Goal: Find specific page/section: Find specific page/section

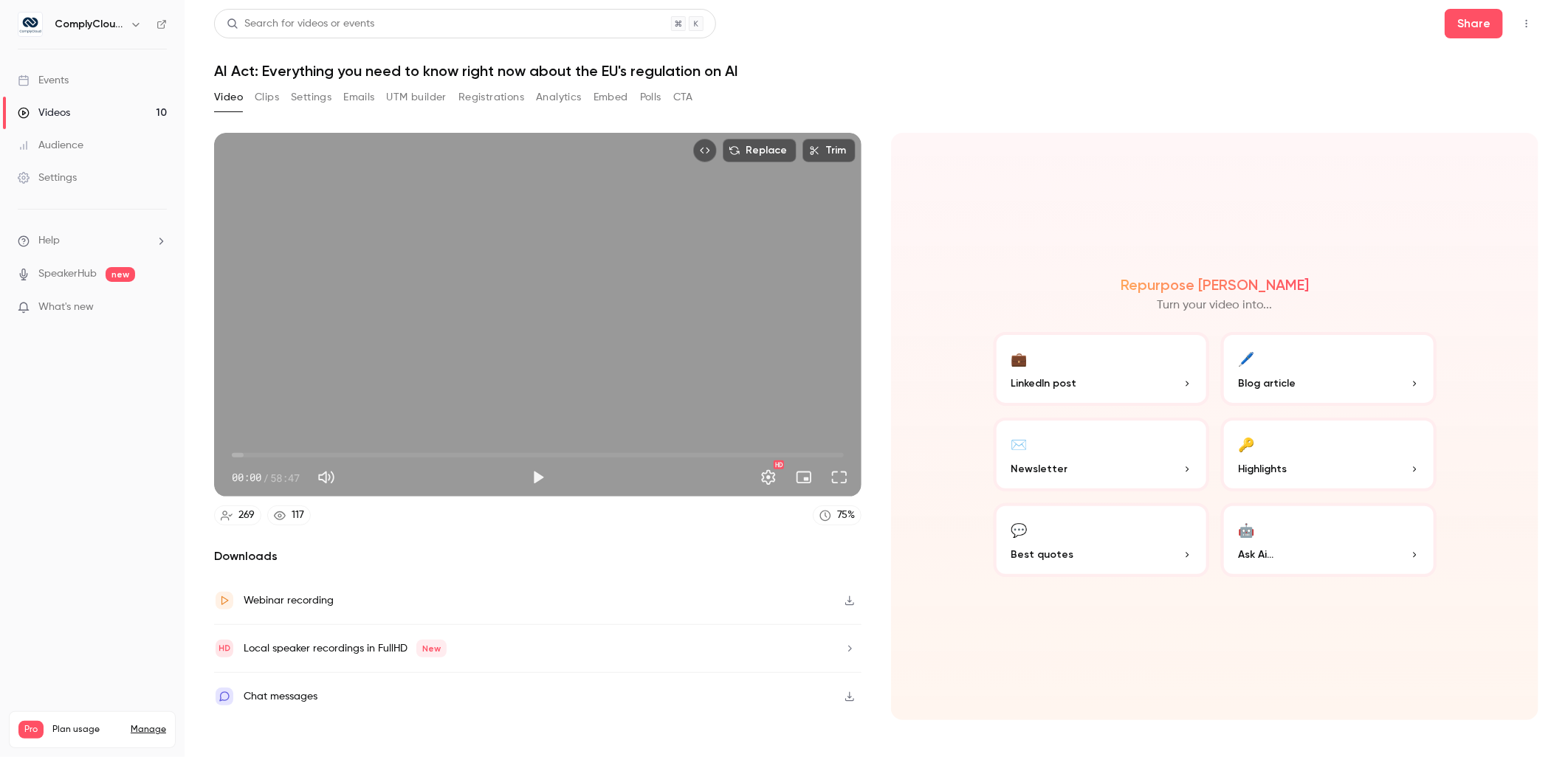
click at [108, 22] on h6 "ComplyCloud ENG" at bounding box center [90, 24] width 70 height 15
click at [137, 21] on icon "button" at bounding box center [136, 24] width 12 height 12
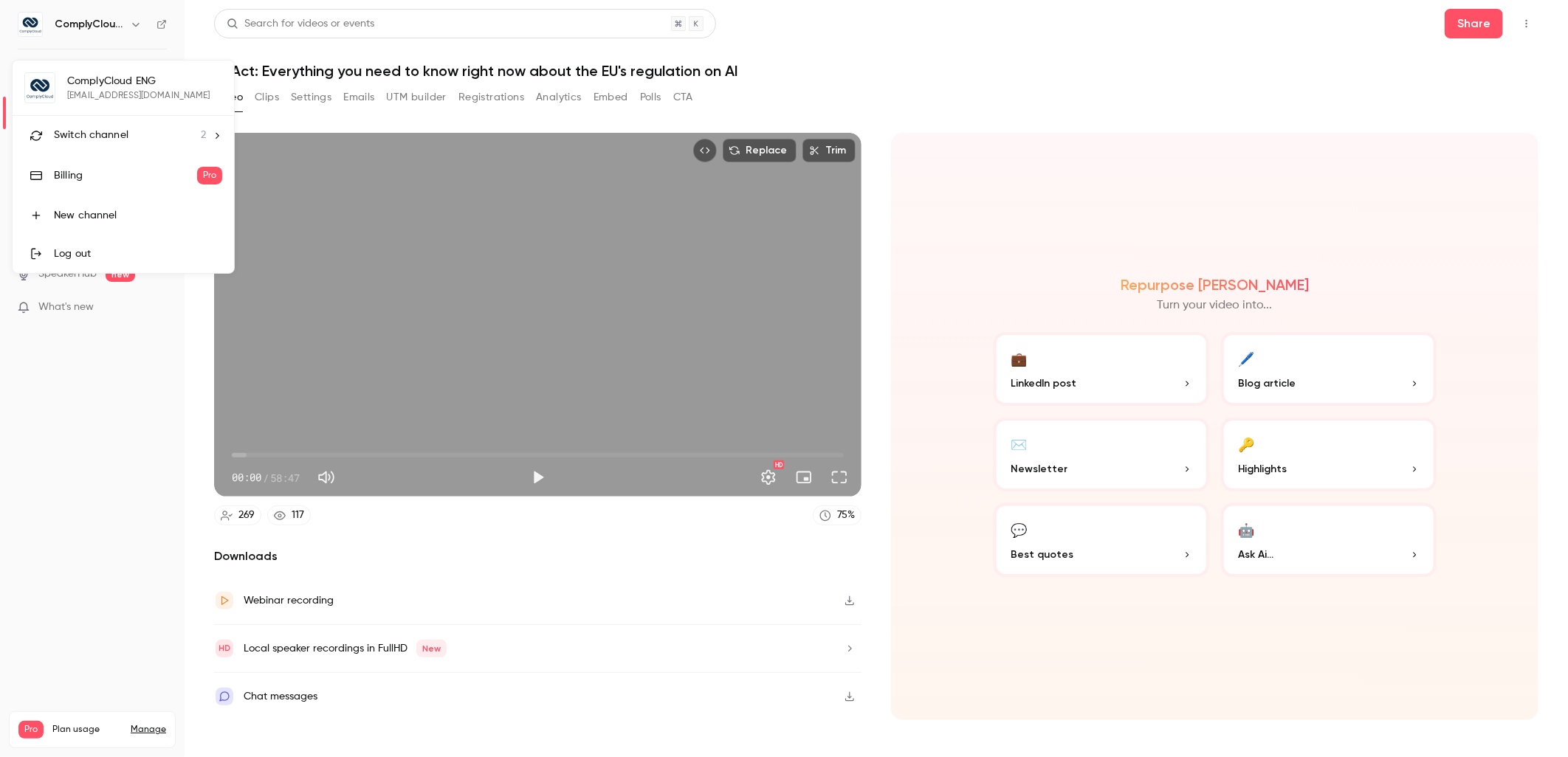
click at [133, 128] on div "Switch channel 2" at bounding box center [130, 135] width 152 height 16
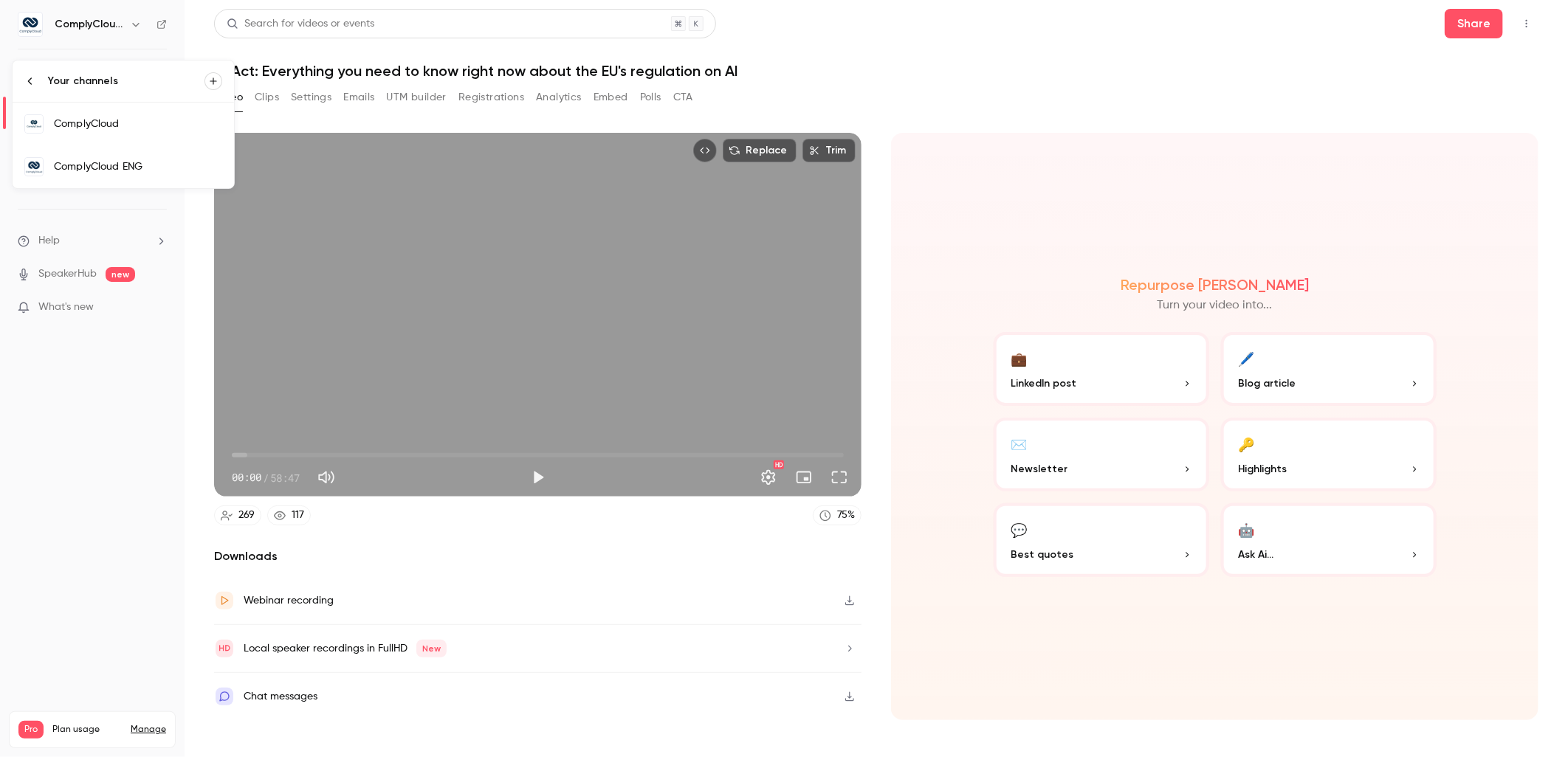
click at [157, 132] on link "ComplyCloud" at bounding box center [123, 124] width 221 height 43
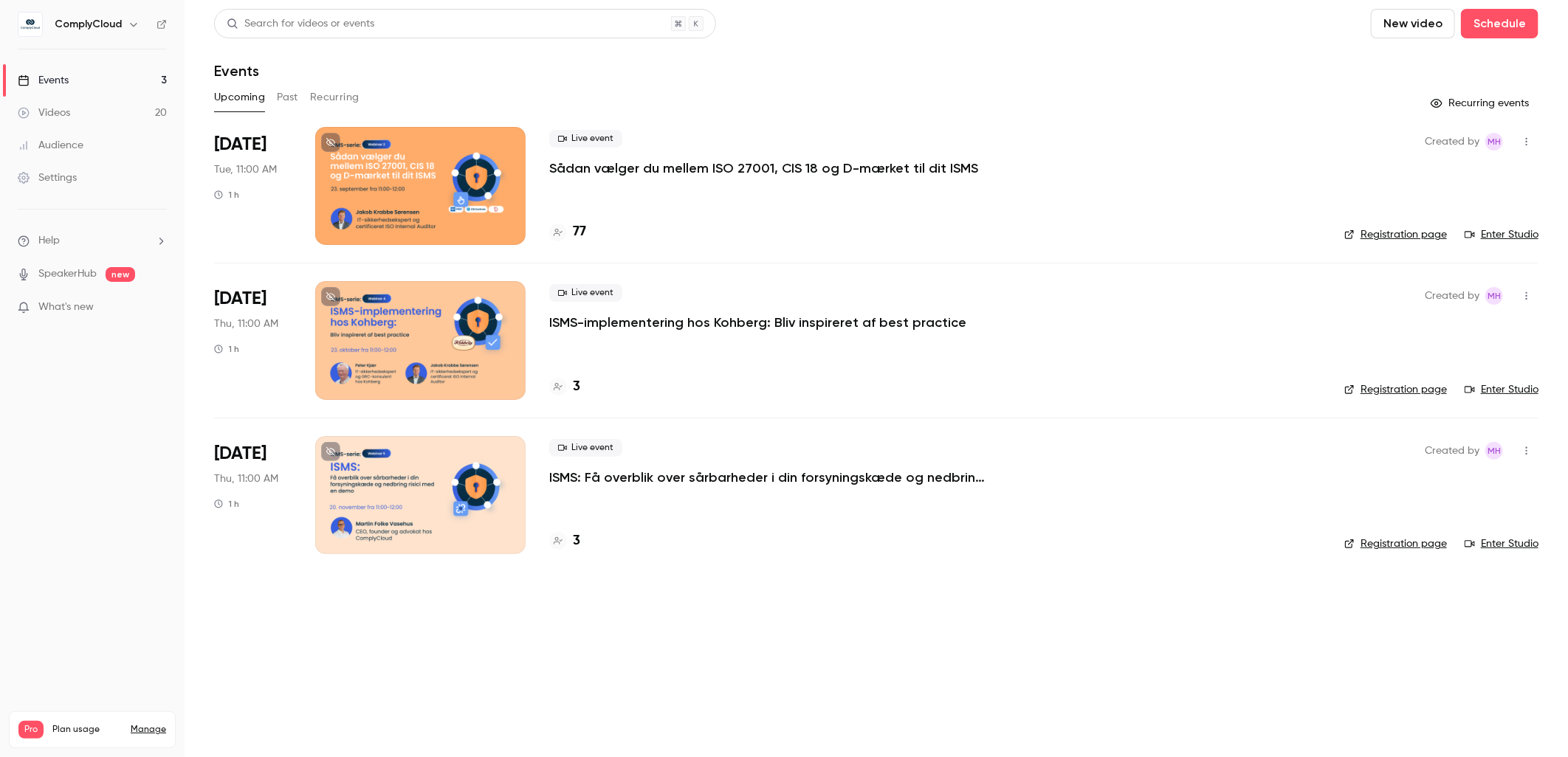
click at [344, 100] on button "Recurring" at bounding box center [335, 97] width 50 height 24
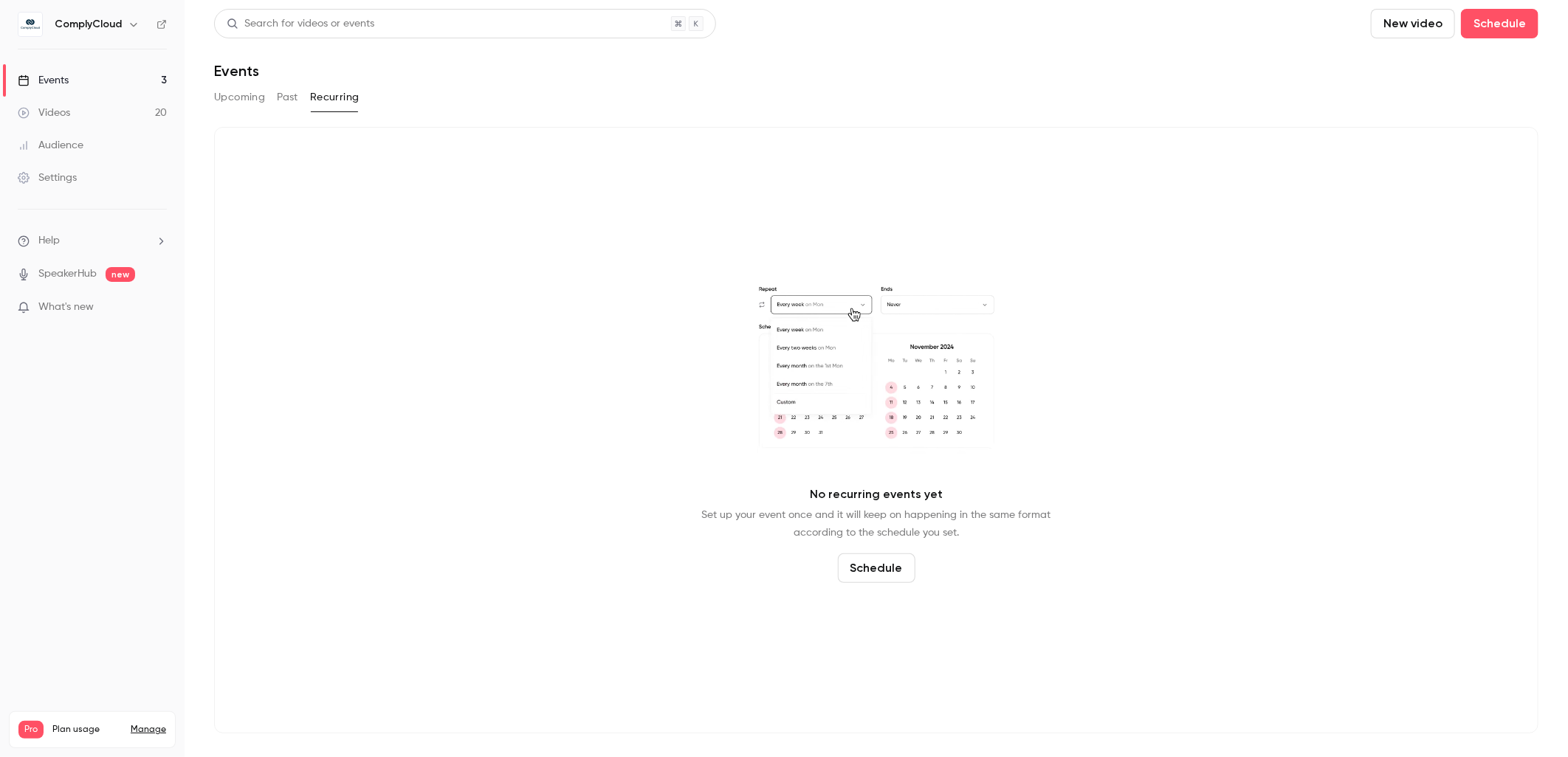
click at [284, 98] on button "Past" at bounding box center [288, 97] width 22 height 24
